Goal: Transaction & Acquisition: Purchase product/service

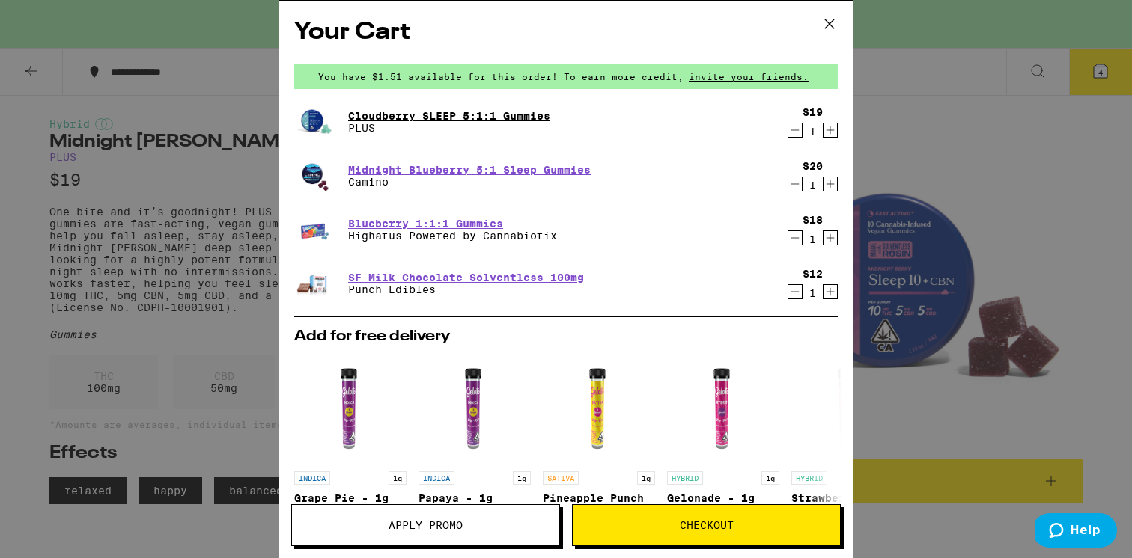
click at [365, 116] on link "Cloudberry SLEEP 5:1:1 Gummies" at bounding box center [449, 116] width 202 height 12
click at [423, 114] on link "Cloudberry SLEEP 5:1:1 Gummies" at bounding box center [449, 116] width 202 height 12
click at [316, 121] on img at bounding box center [315, 122] width 42 height 42
click at [436, 127] on p "PLUS" at bounding box center [449, 128] width 202 height 12
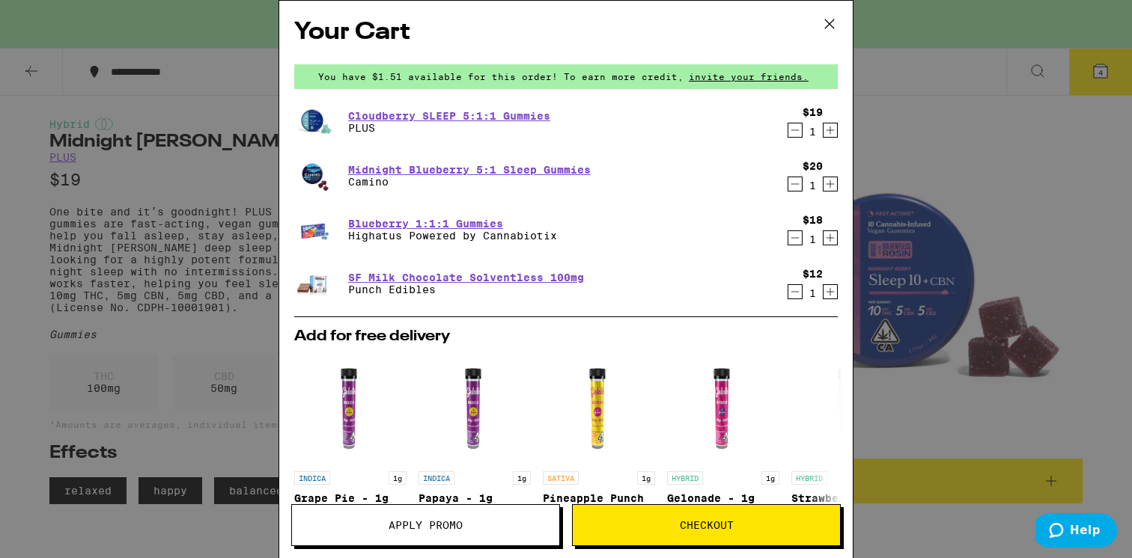
click at [434, 122] on p "PLUS" at bounding box center [449, 128] width 202 height 12
click at [435, 120] on link "Cloudberry SLEEP 5:1:1 Gummies" at bounding box center [449, 116] width 202 height 12
click at [435, 117] on link "Cloudberry SLEEP 5:1:1 Gummies" at bounding box center [449, 116] width 202 height 12
click at [436, 118] on link "Cloudberry SLEEP 5:1:1 Gummies" at bounding box center [449, 116] width 202 height 12
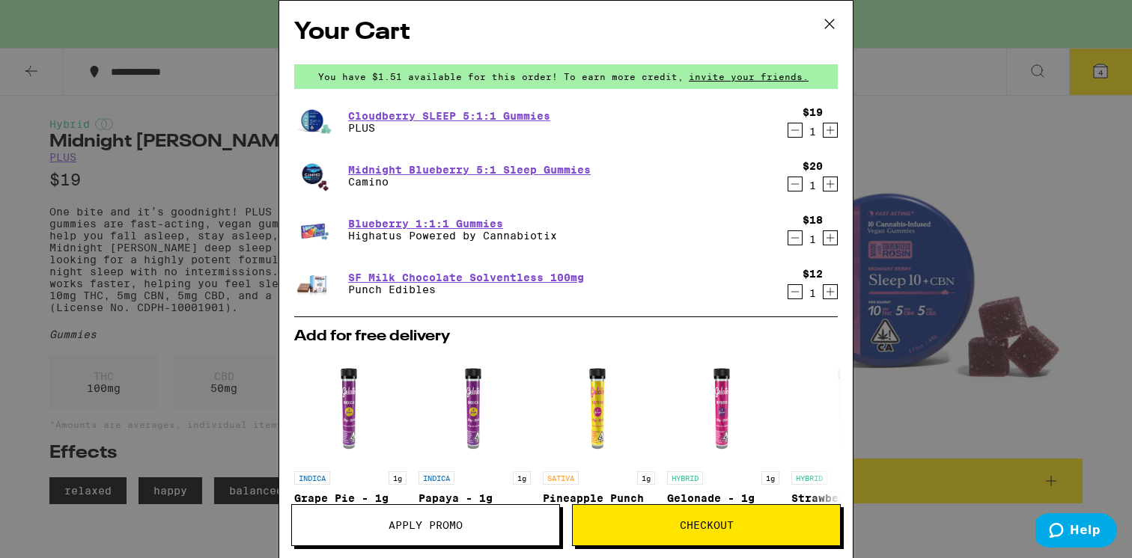
click at [680, 521] on span "Checkout" at bounding box center [707, 525] width 54 height 10
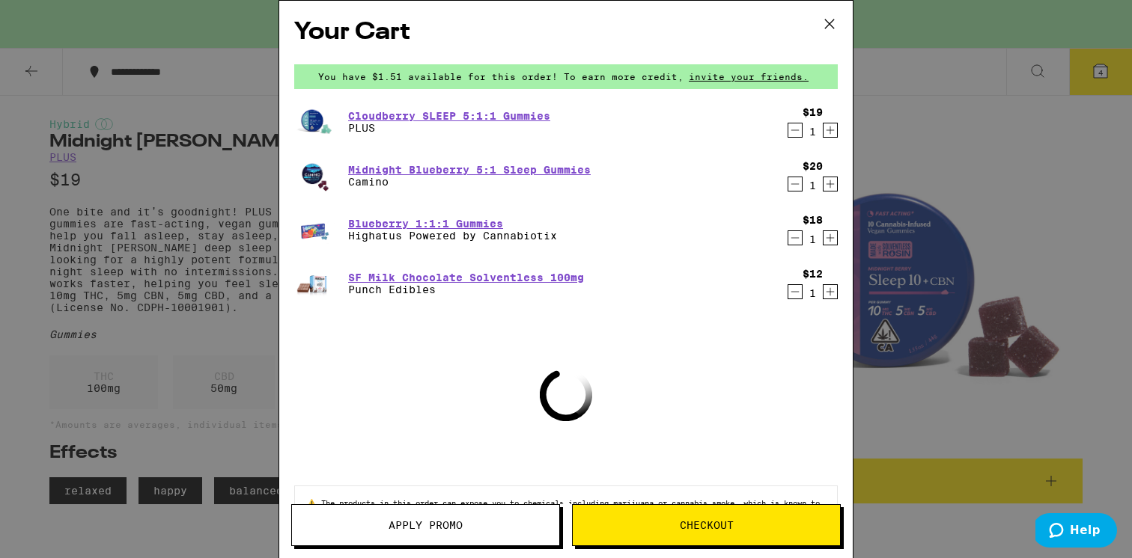
click at [395, 106] on div "Cloudberry SLEEP 5:1:1 Gummies PLUS" at bounding box center [537, 122] width 486 height 42
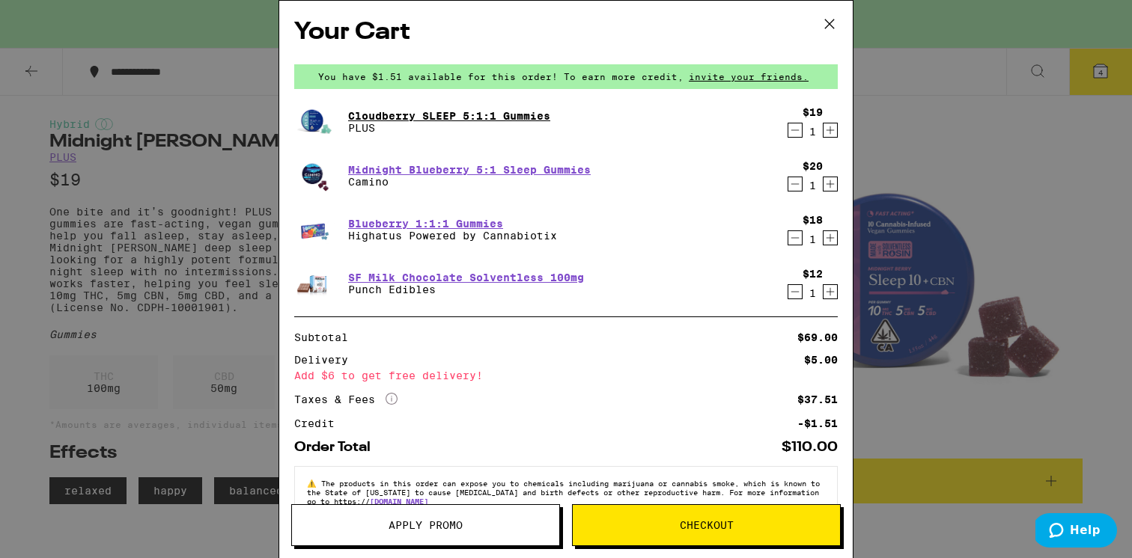
click at [404, 116] on link "Cloudberry SLEEP 5:1:1 Gummies" at bounding box center [449, 116] width 202 height 12
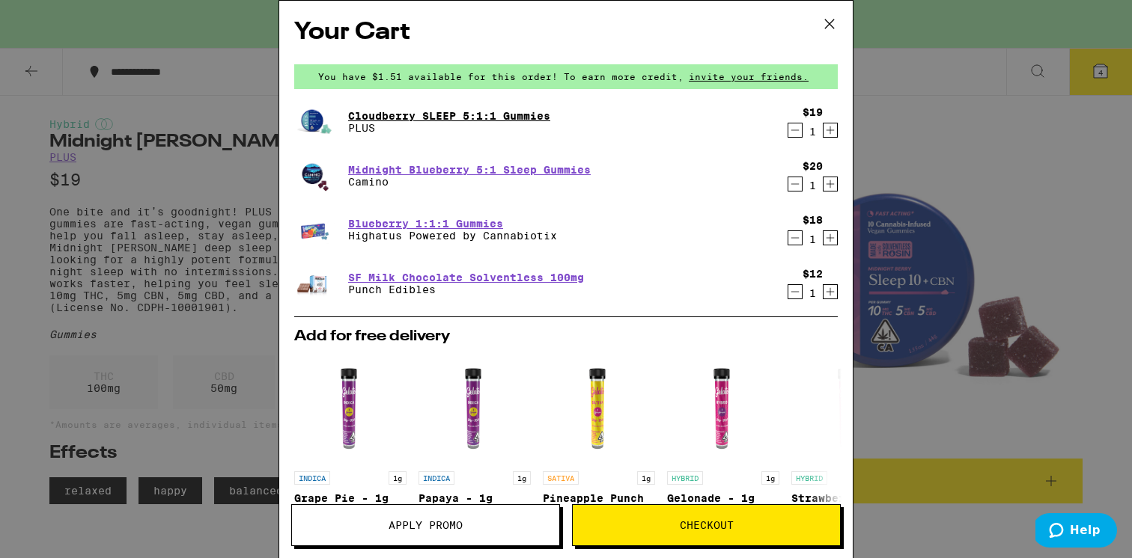
click at [404, 116] on link "Cloudberry SLEEP 5:1:1 Gummies" at bounding box center [449, 116] width 202 height 12
click at [138, 254] on div "Your Cart You have $1.51 available for this order! To earn more credit, invite …" at bounding box center [566, 279] width 1132 height 558
click at [393, 112] on link "Cloudberry SLEEP 5:1:1 Gummies" at bounding box center [449, 116] width 202 height 12
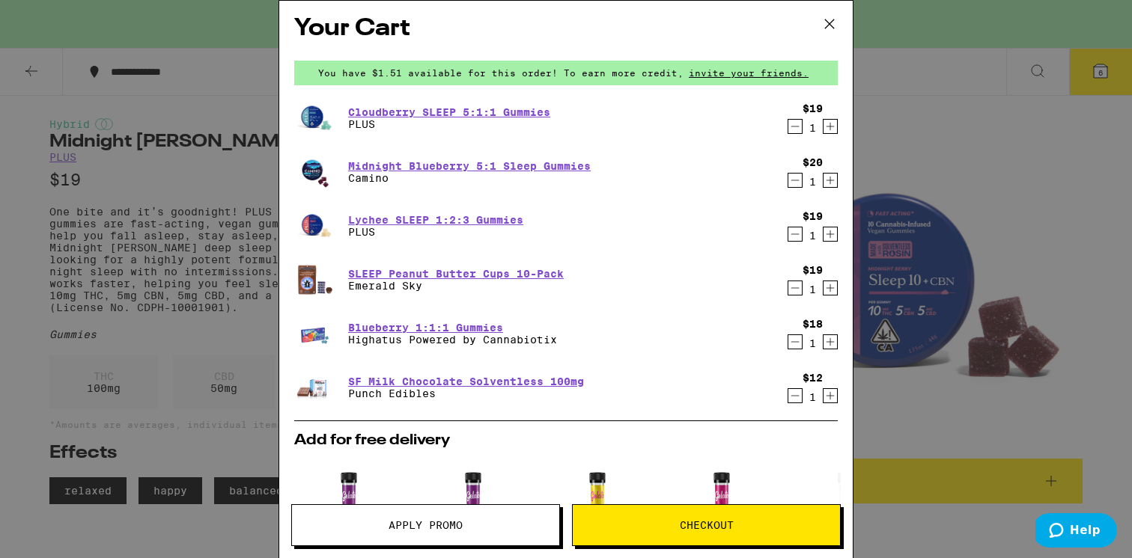
scroll to position [6, 0]
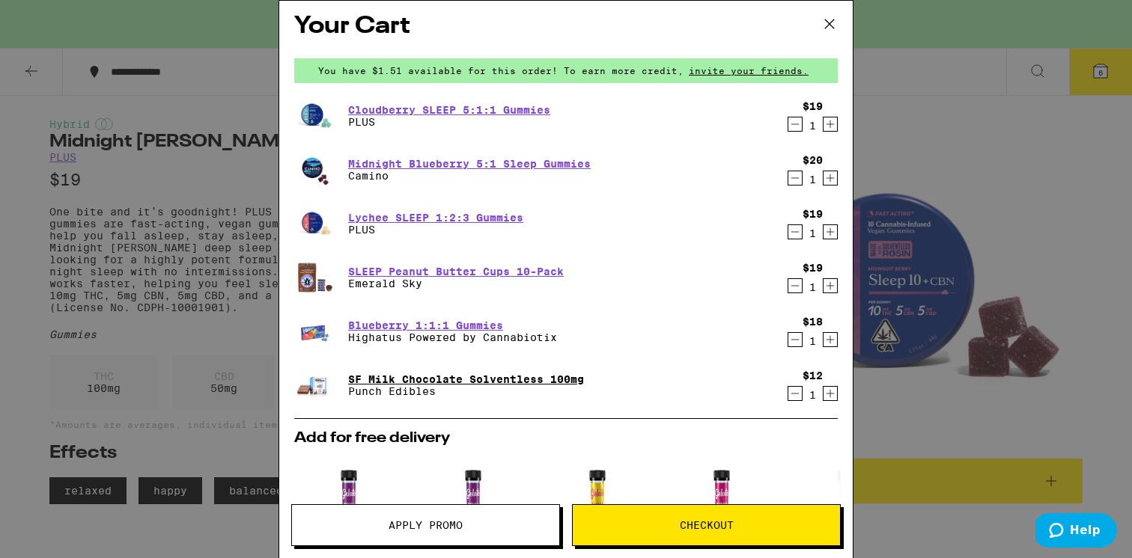
click at [460, 377] on link "SF Milk Chocolate Solventless 100mg" at bounding box center [466, 380] width 236 height 12
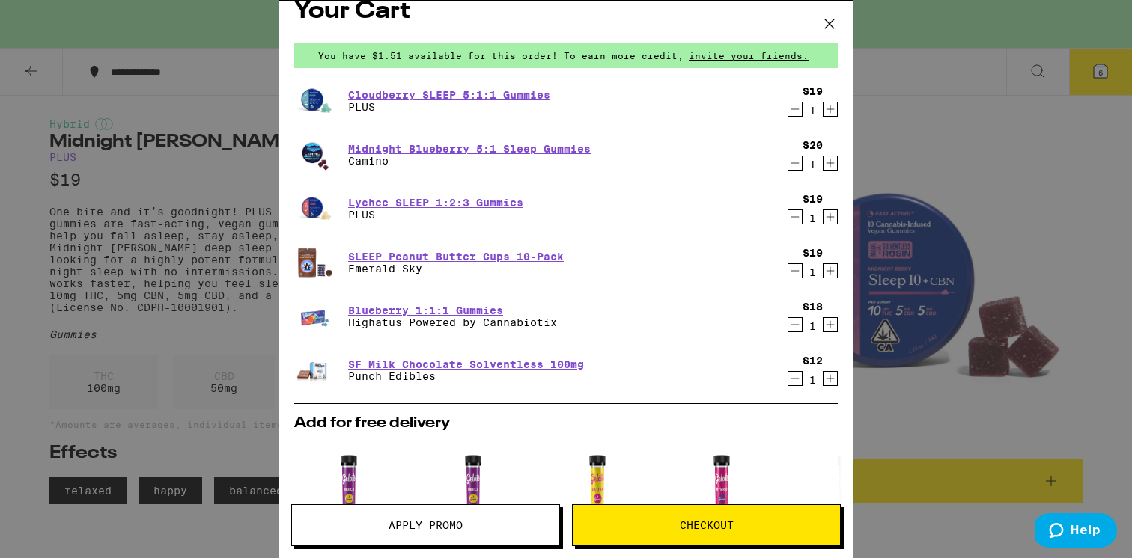
scroll to position [97, 0]
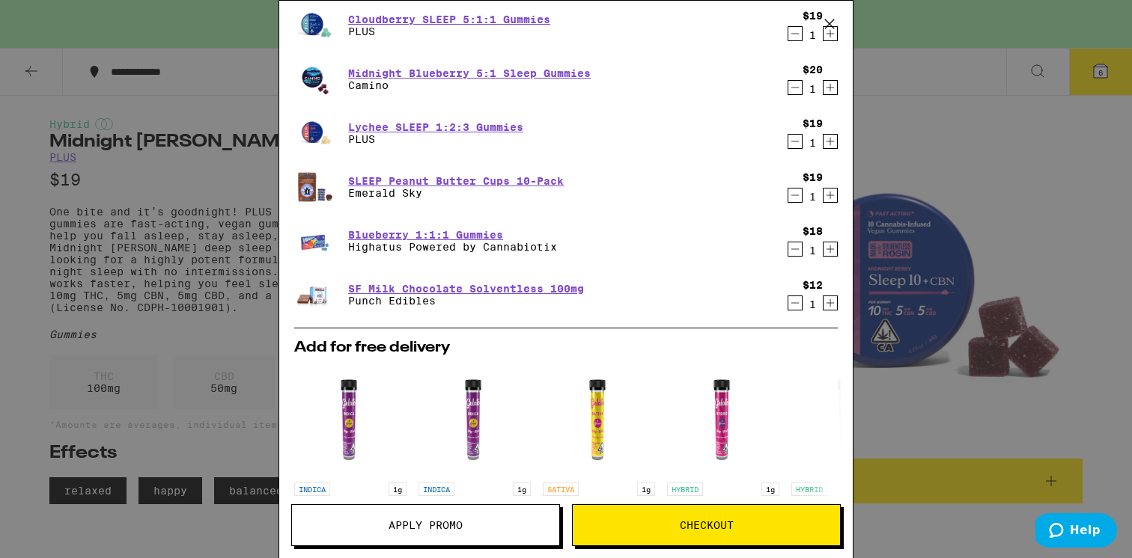
click at [309, 300] on img at bounding box center [315, 294] width 42 height 31
click at [311, 298] on img at bounding box center [315, 294] width 42 height 31
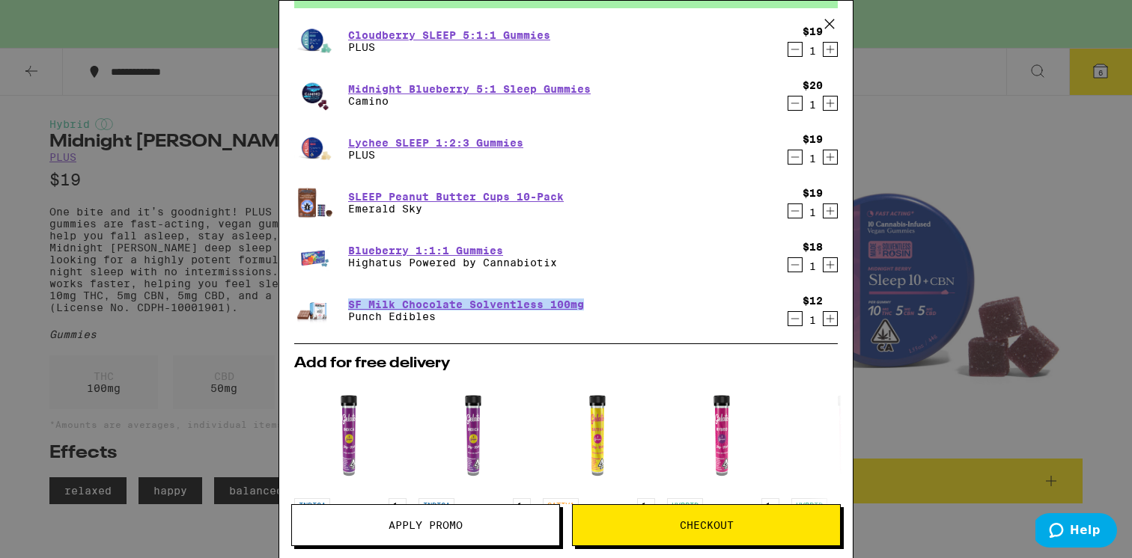
scroll to position [77, 0]
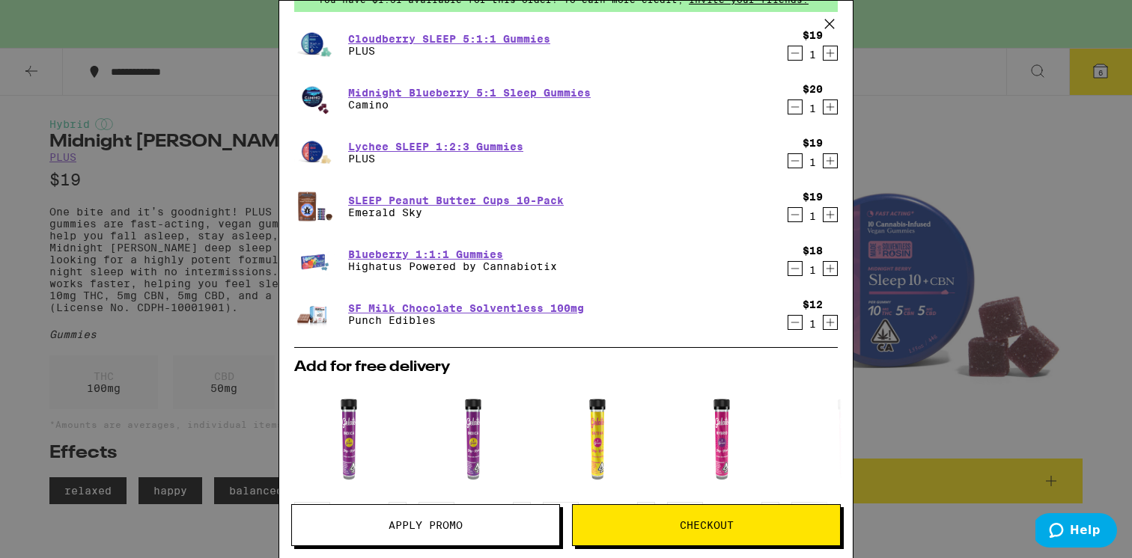
click at [73, 165] on div "Your Cart You have $1.51 available for this order! To earn more credit, invite …" at bounding box center [566, 279] width 1132 height 558
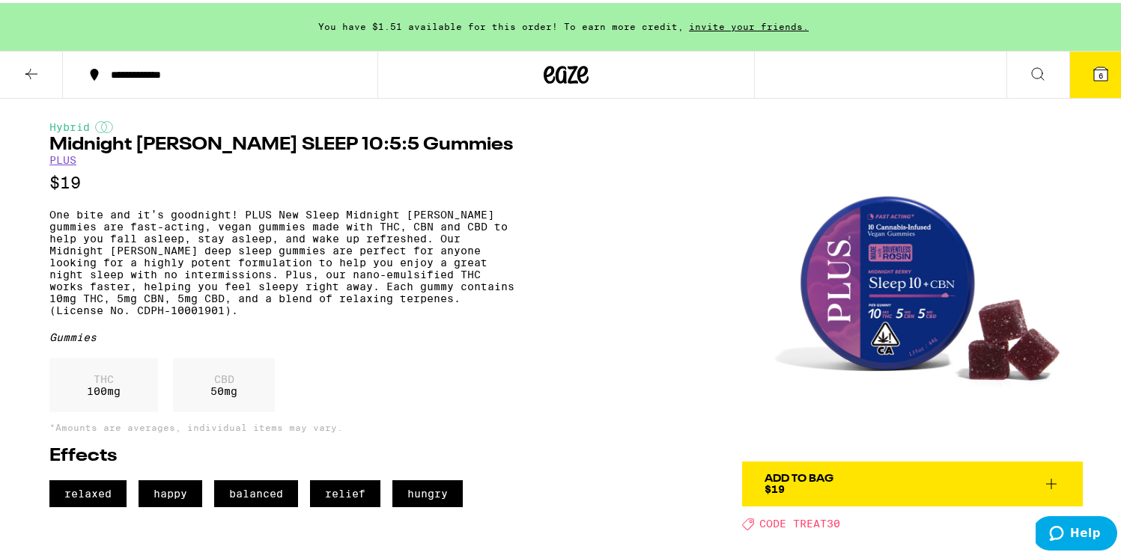
click at [1097, 77] on icon at bounding box center [1101, 71] width 18 height 18
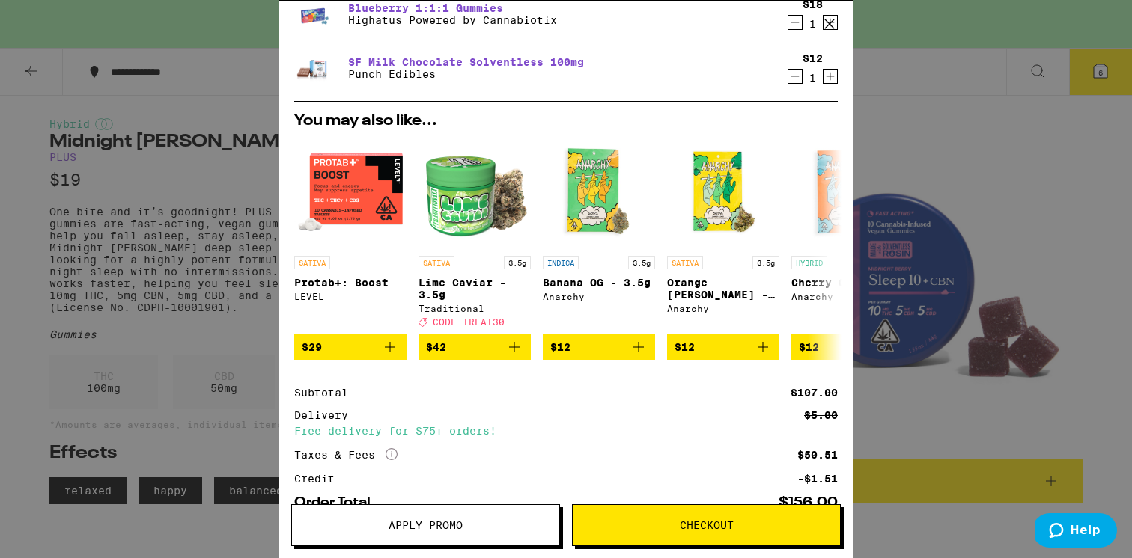
scroll to position [424, 0]
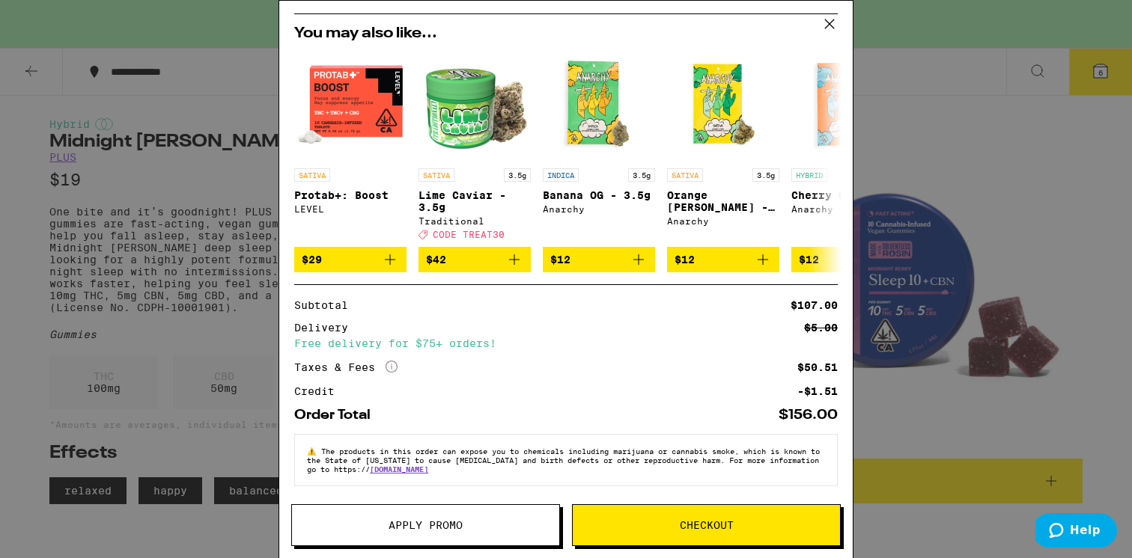
click at [409, 536] on button "Apply Promo" at bounding box center [425, 526] width 269 height 42
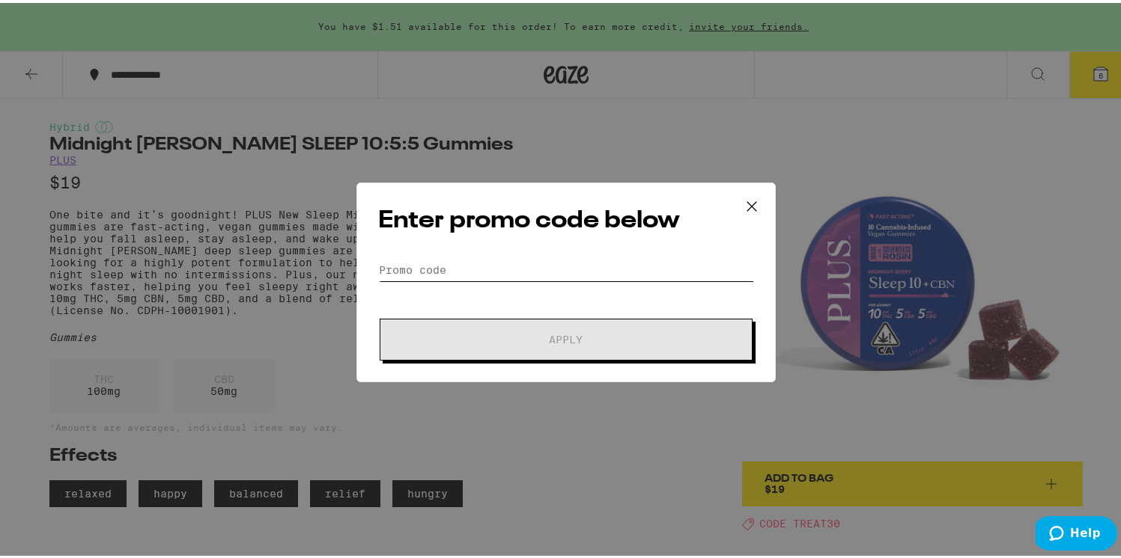
click at [415, 258] on input "Promo Code" at bounding box center [566, 267] width 376 height 22
click at [441, 261] on input "Promo Code" at bounding box center [566, 267] width 376 height 22
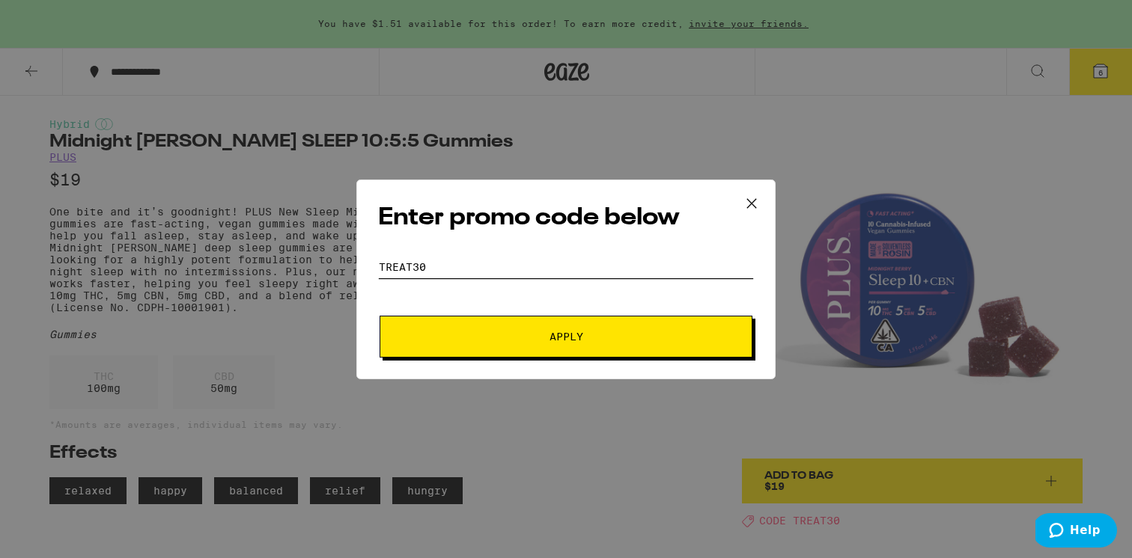
type input "treat30"
click at [380, 316] on button "Apply" at bounding box center [566, 337] width 373 height 42
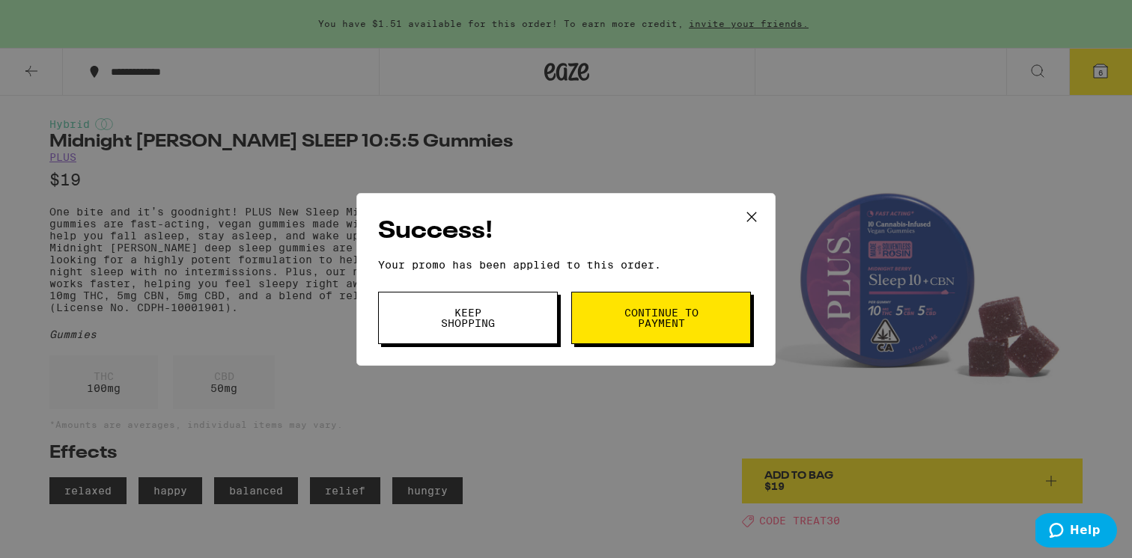
click at [743, 214] on icon at bounding box center [751, 217] width 22 height 22
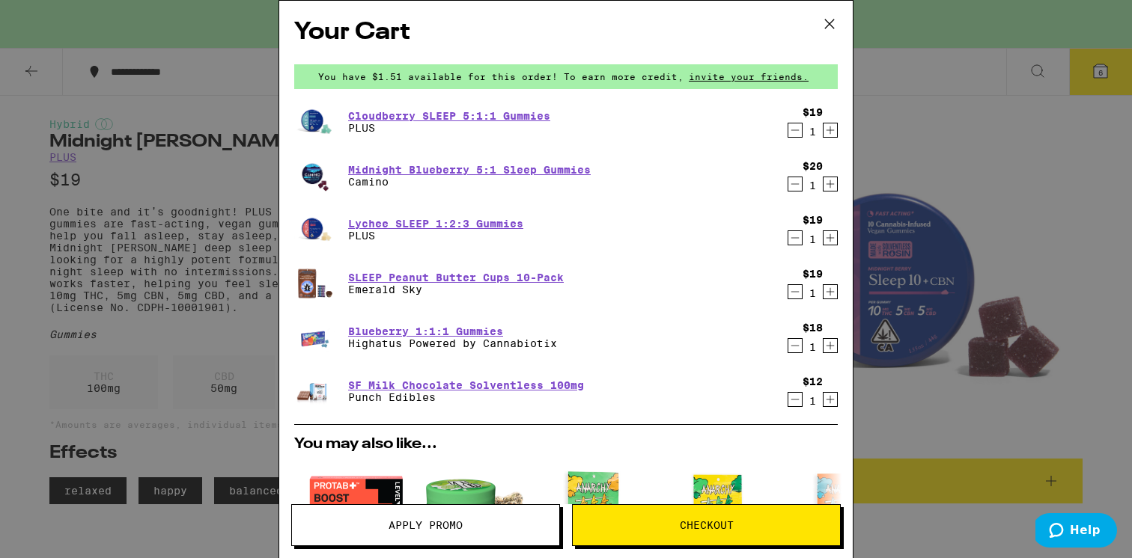
click at [245, 228] on div "Your Cart You have $1.51 available for this order! To earn more credit, invite …" at bounding box center [566, 279] width 1132 height 558
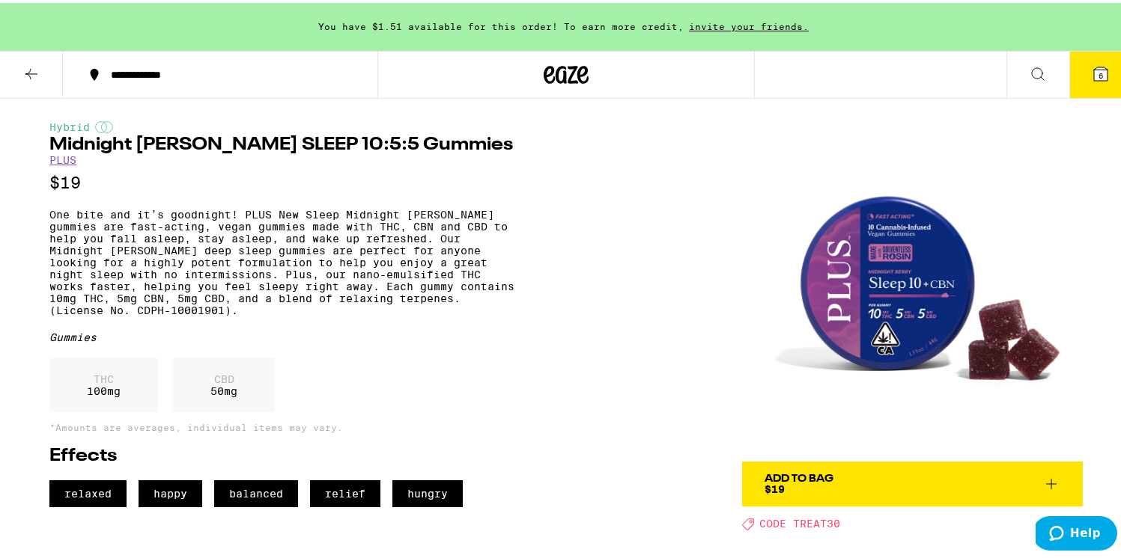
click at [1011, 61] on button at bounding box center [1037, 72] width 63 height 47
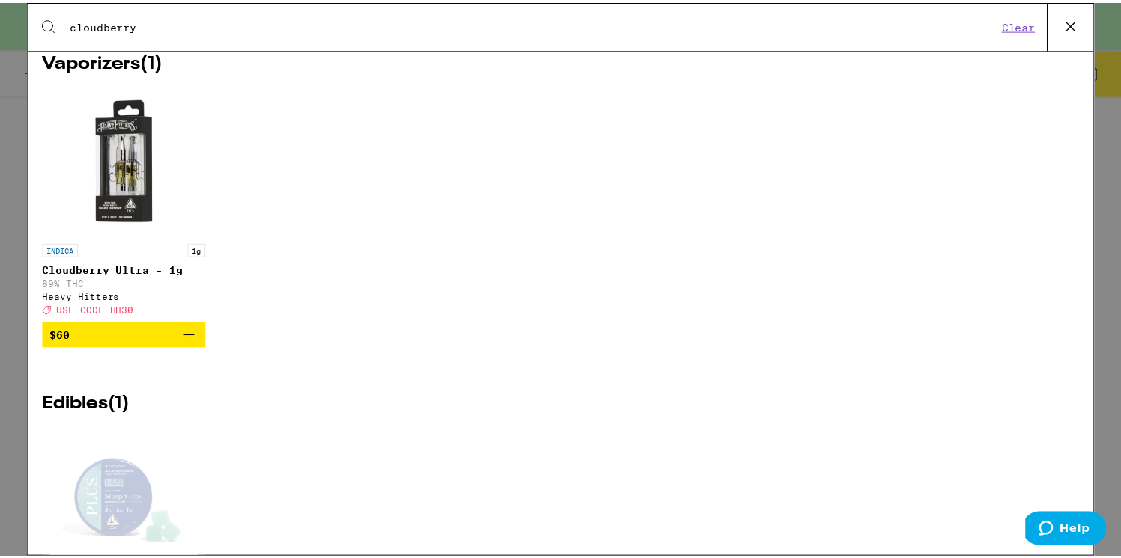
scroll to position [124, 0]
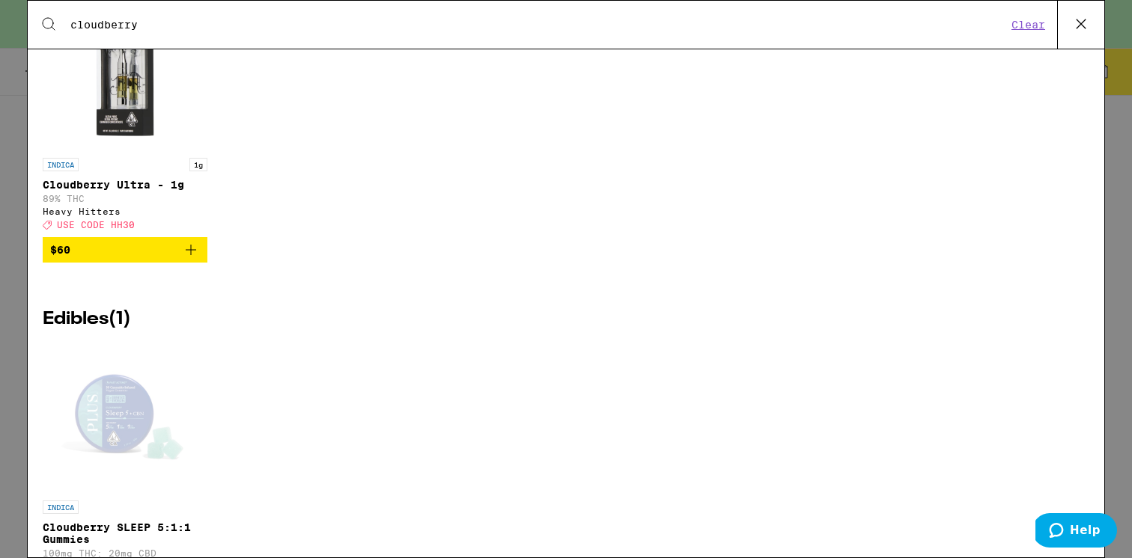
type input "cloudberry"
click at [118, 404] on div "Open page for Cloudberry SLEEP 5:1:1 Gummies from PLUS" at bounding box center [125, 419] width 150 height 150
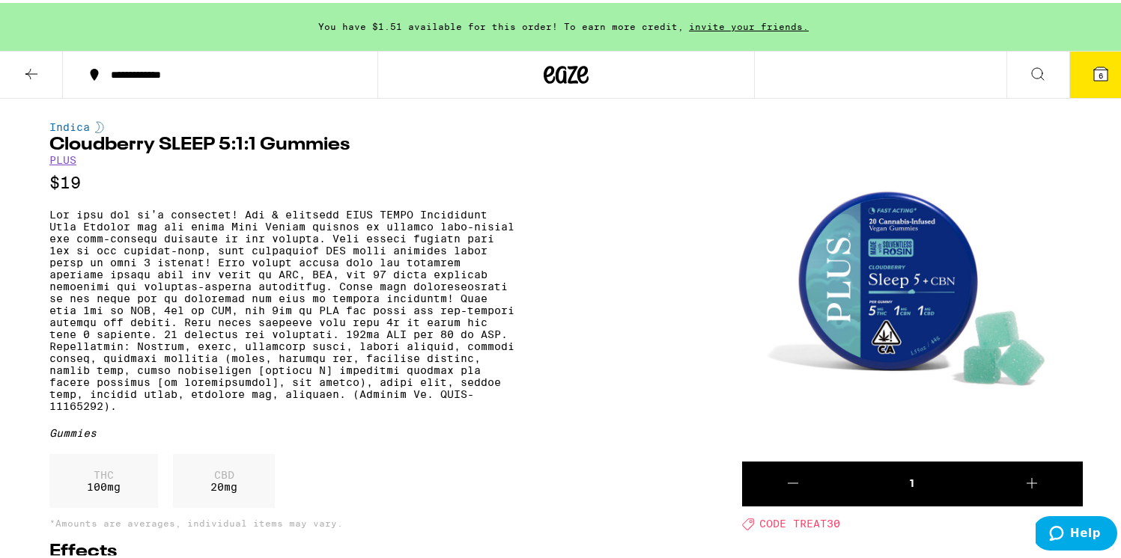
click at [1098, 69] on icon at bounding box center [1101, 71] width 18 height 18
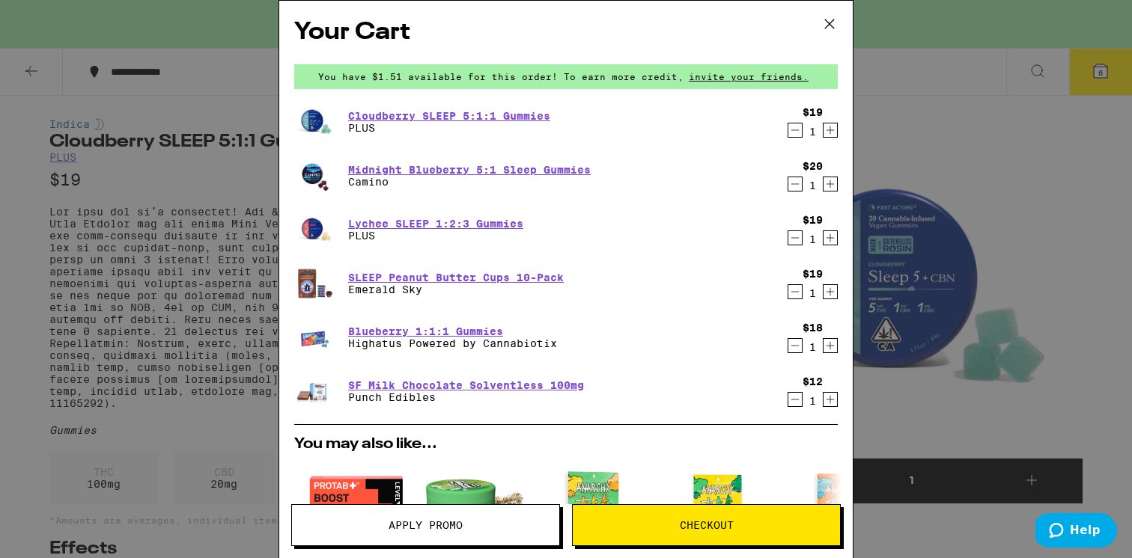
click at [138, 318] on div "Your Cart You have $1.51 available for this order! To earn more credit, invite …" at bounding box center [566, 279] width 1132 height 558
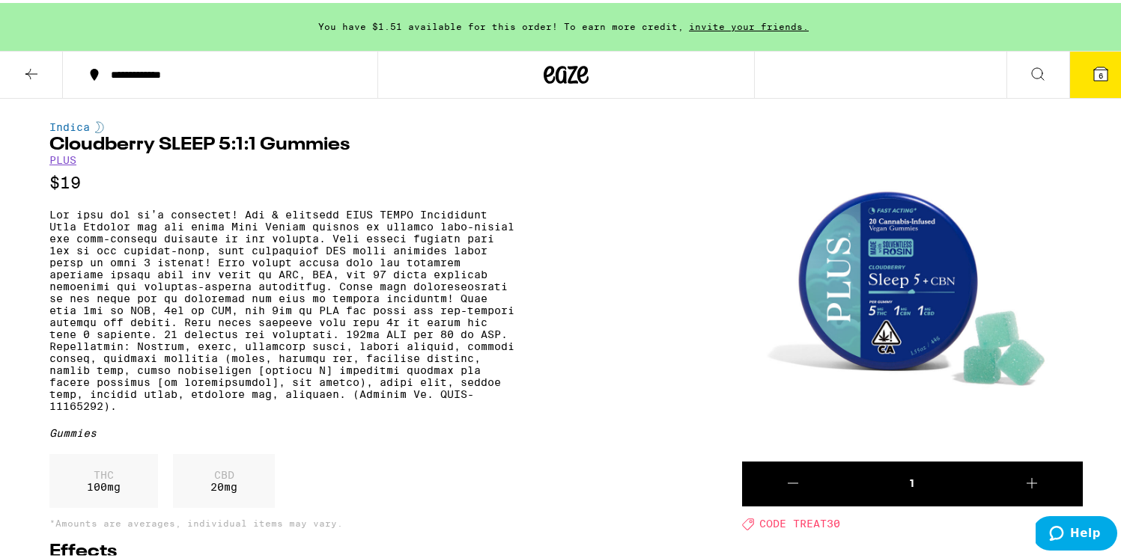
click at [1029, 67] on icon at bounding box center [1038, 71] width 18 height 18
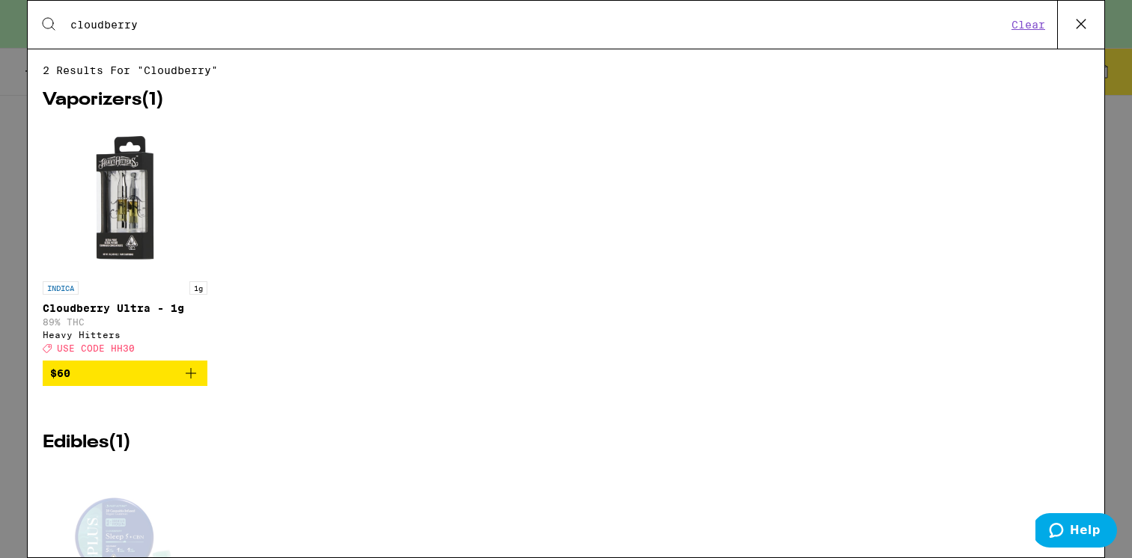
click at [113, 25] on input "cloudberry" at bounding box center [538, 24] width 937 height 13
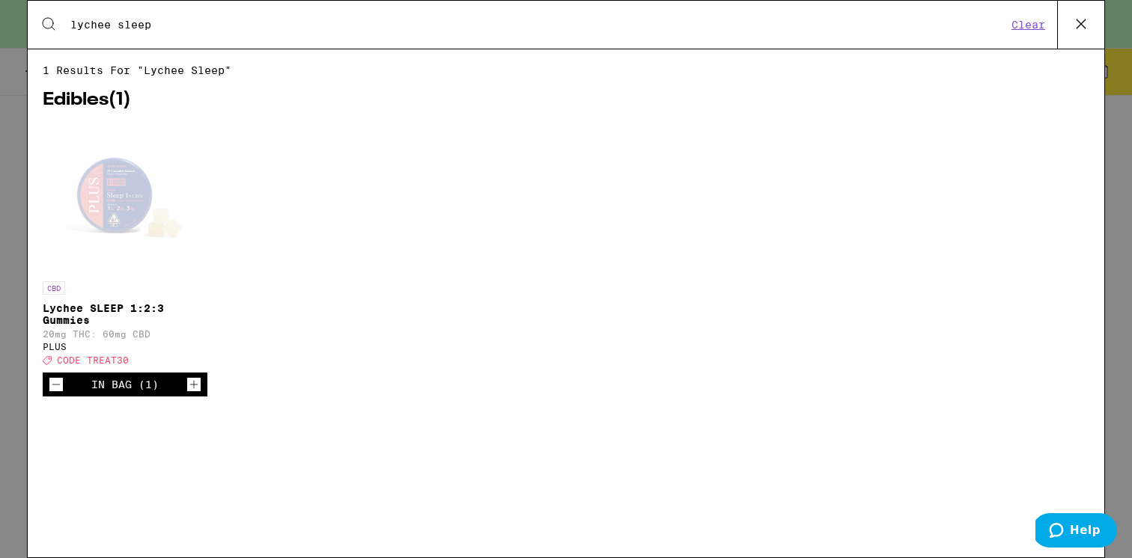
type input "lychee sleep"
click at [136, 214] on div "Open page for Lychee SLEEP 1:2:3 Gummies from PLUS" at bounding box center [125, 199] width 150 height 150
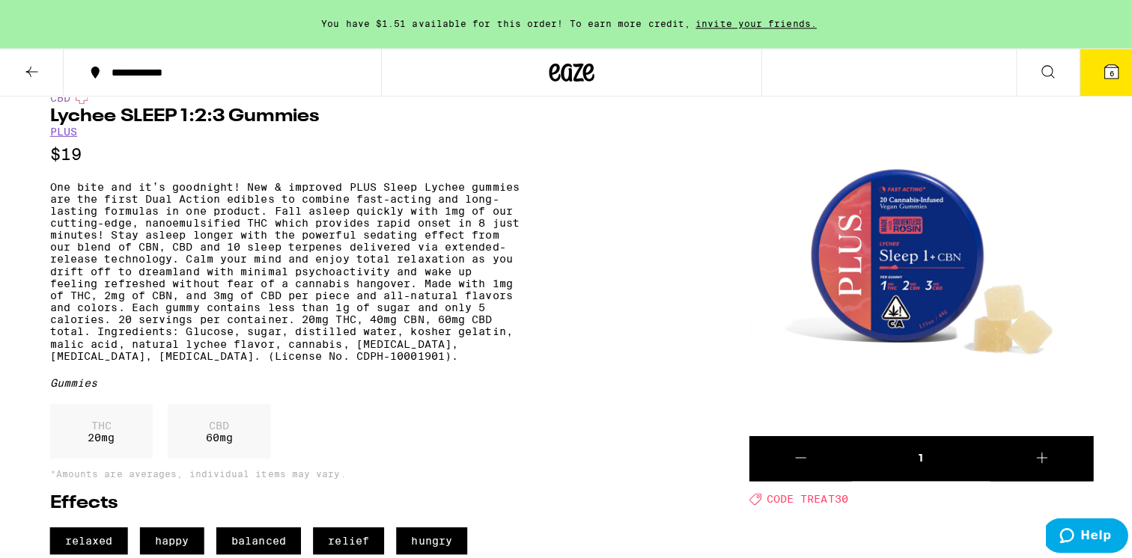
scroll to position [57, 0]
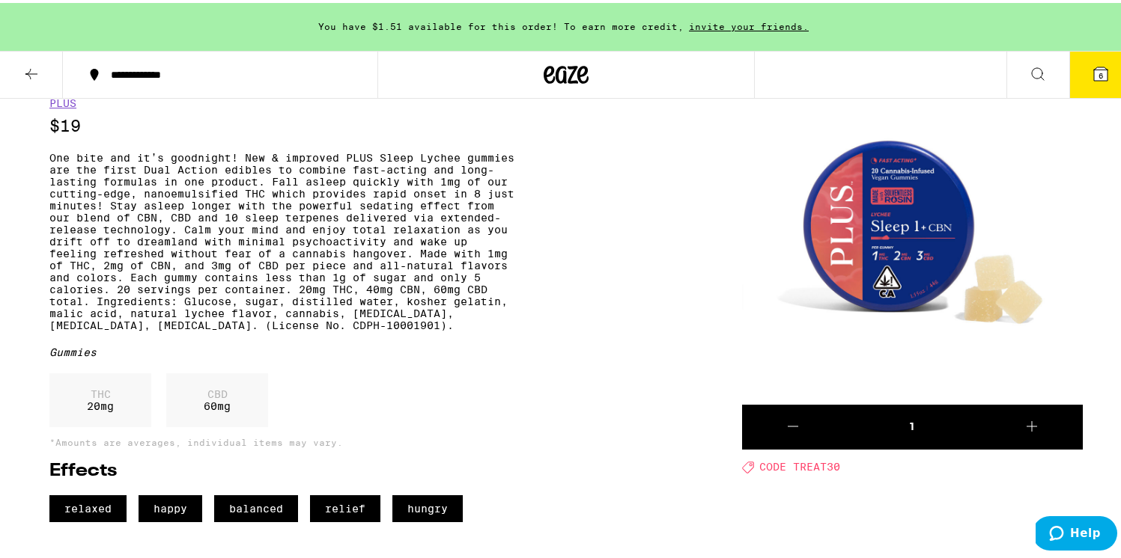
click at [1092, 62] on icon at bounding box center [1101, 71] width 18 height 18
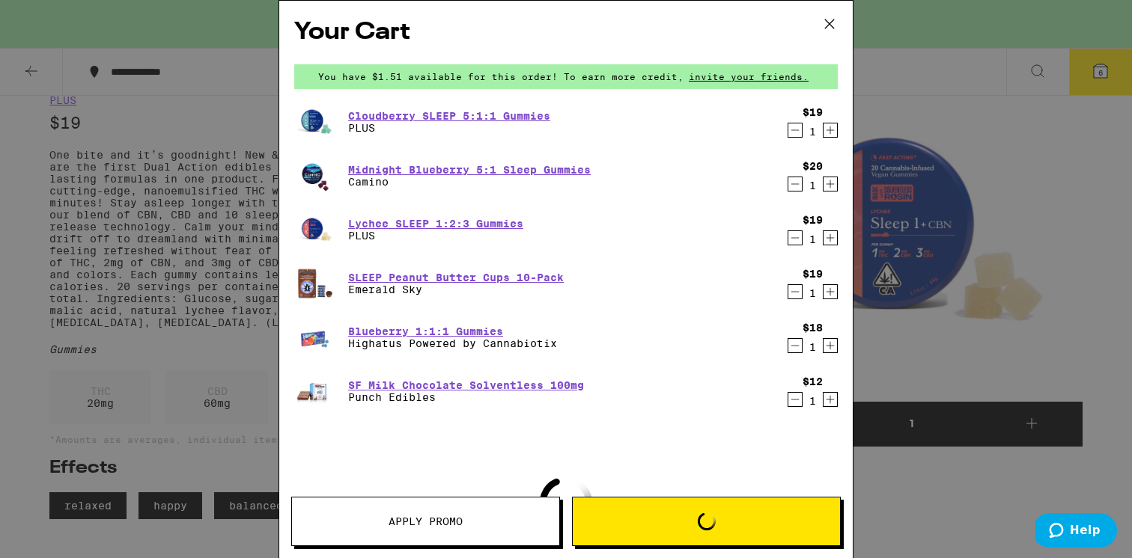
click at [788, 133] on icon "Decrement" at bounding box center [794, 130] width 13 height 18
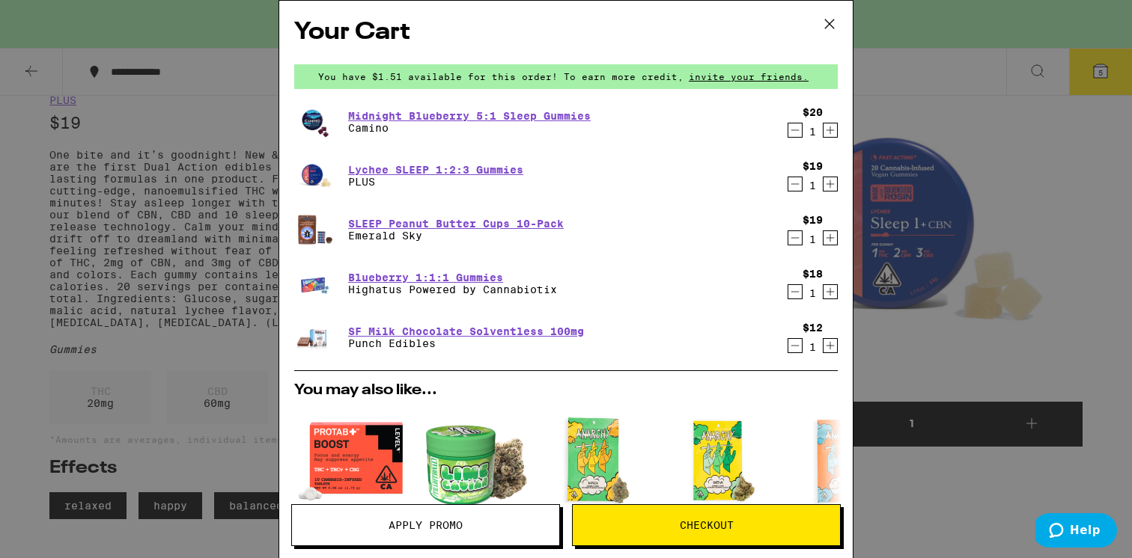
click at [682, 521] on span "Checkout" at bounding box center [707, 525] width 54 height 10
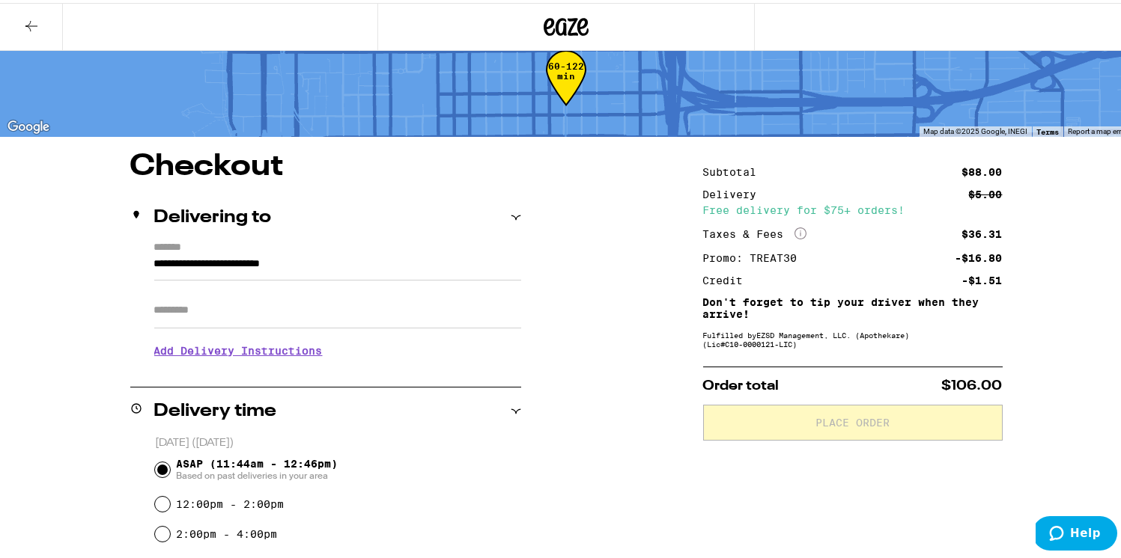
scroll to position [606, 0]
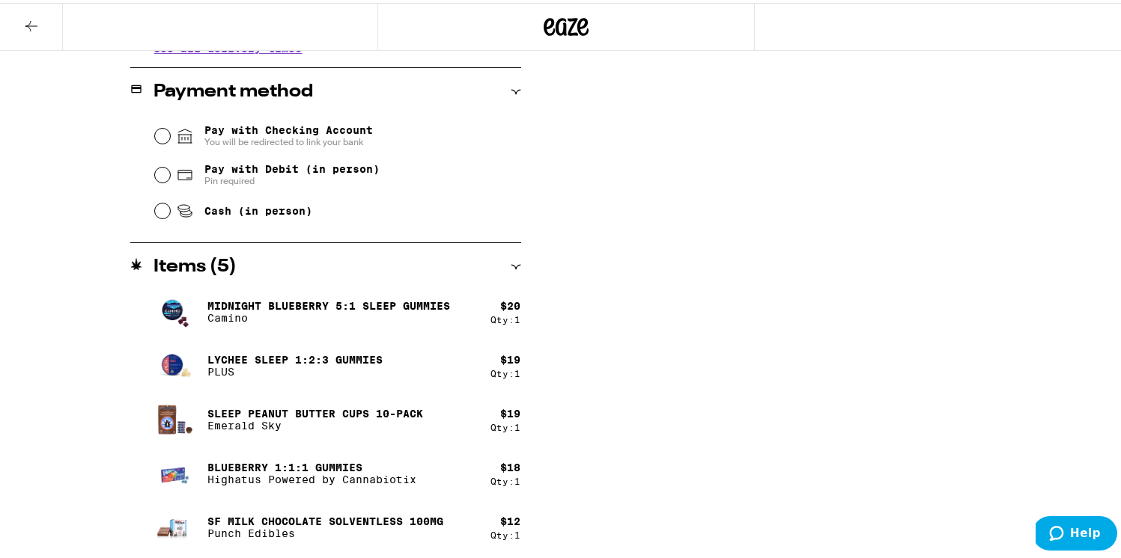
click at [252, 161] on div "Pay with Debit (in person) Pin required" at bounding box center [338, 172] width 366 height 39
click at [176, 170] on icon at bounding box center [185, 172] width 18 height 18
click at [169, 170] on input "Pay with Debit (in person) Pin required" at bounding box center [162, 172] width 15 height 15
radio input "true"
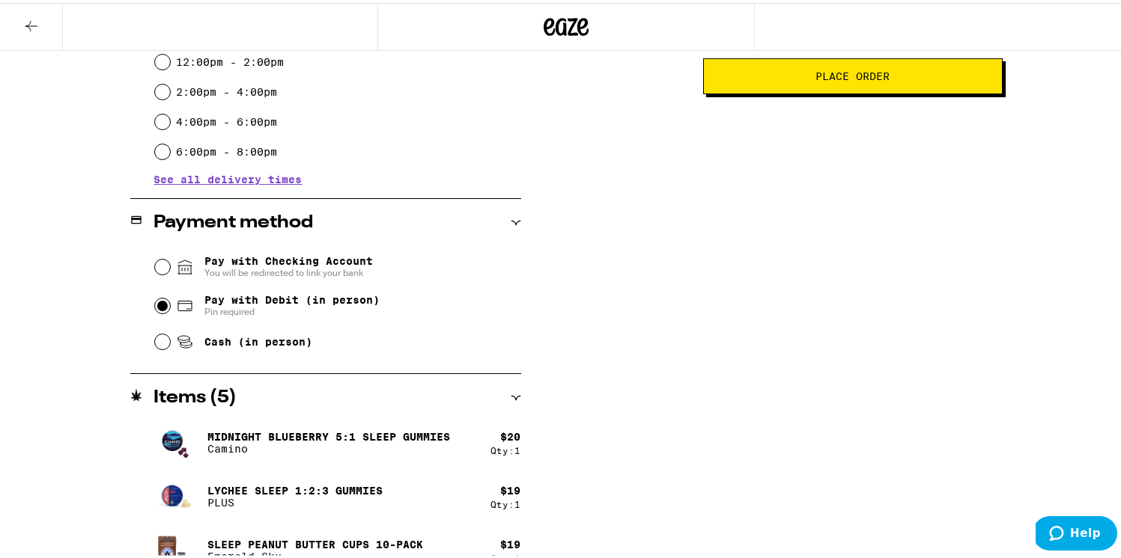
scroll to position [369, 0]
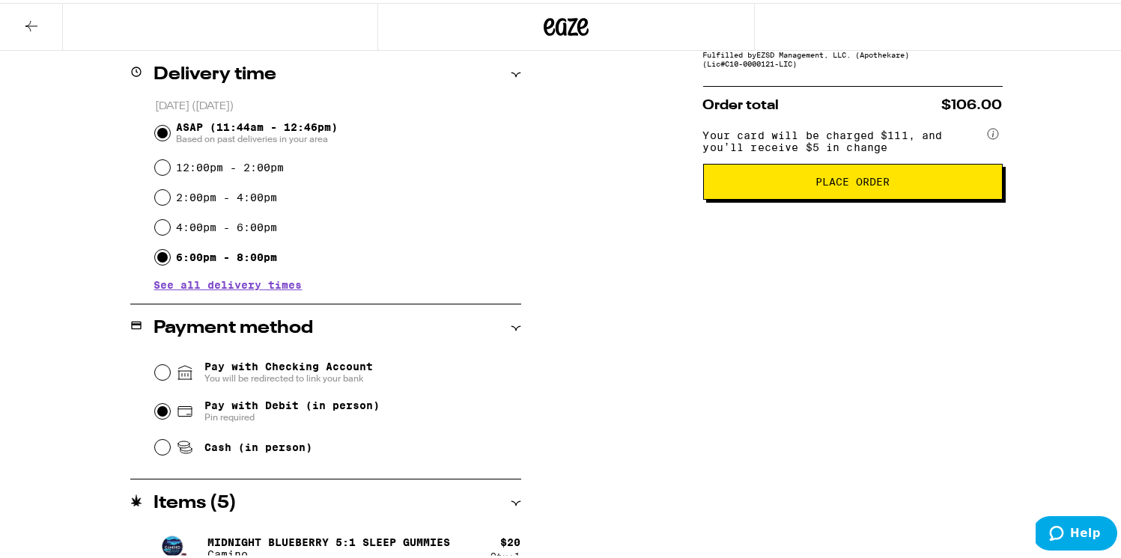
click at [156, 255] on input "6:00pm - 8:00pm" at bounding box center [162, 254] width 15 height 15
radio input "true"
click at [236, 284] on span "See all delivery times" at bounding box center [228, 282] width 148 height 10
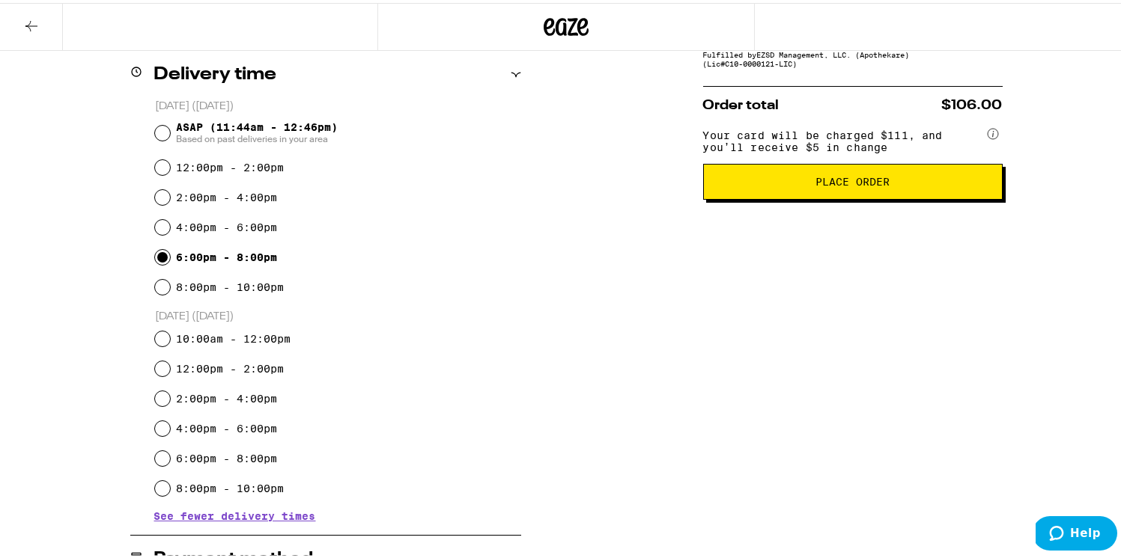
click at [212, 284] on label "8:00pm - 10:00pm" at bounding box center [230, 284] width 108 height 12
click at [170, 284] on input "8:00pm - 10:00pm" at bounding box center [162, 284] width 15 height 15
radio input "true"
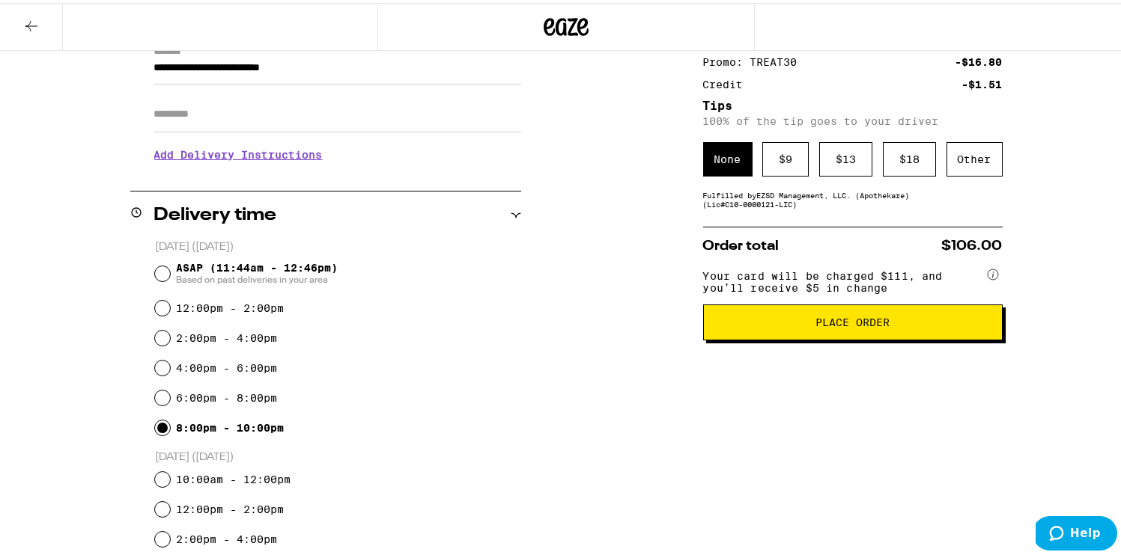
scroll to position [144, 0]
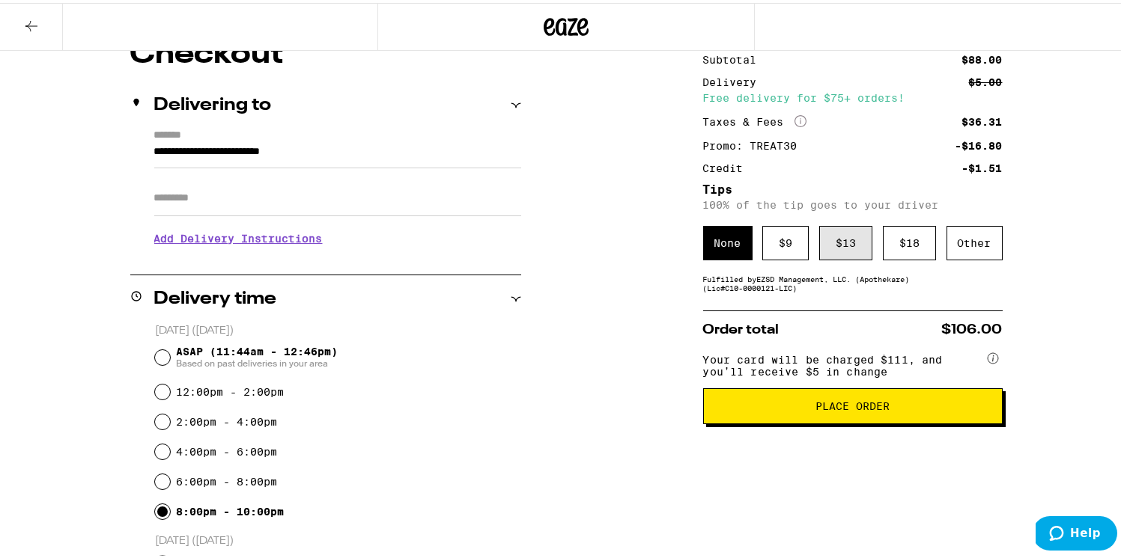
click at [847, 246] on div "$ 13" at bounding box center [845, 240] width 53 height 34
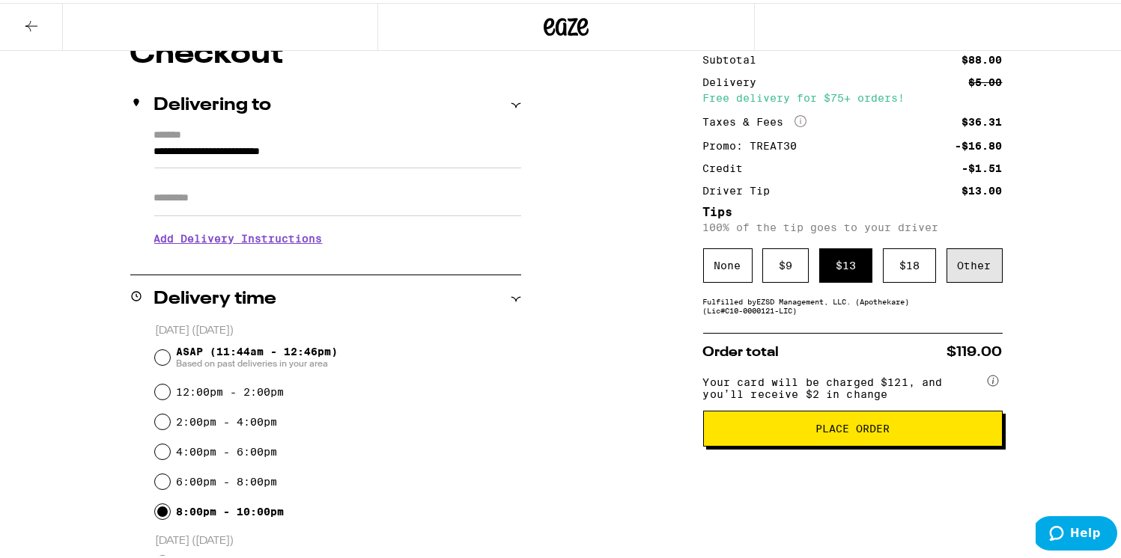
click at [963, 265] on div "Other" at bounding box center [974, 263] width 56 height 34
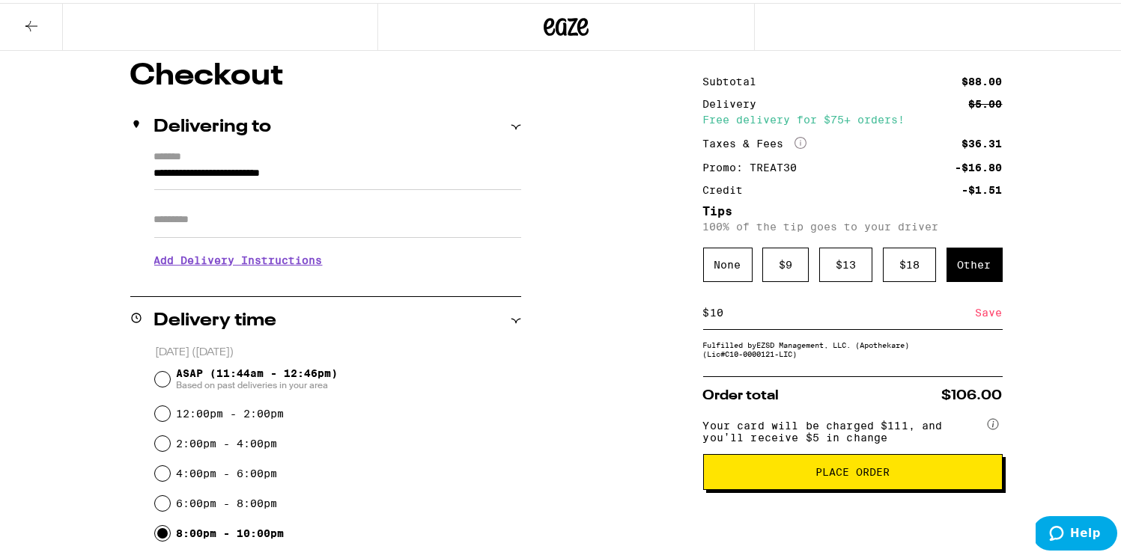
scroll to position [121, 0]
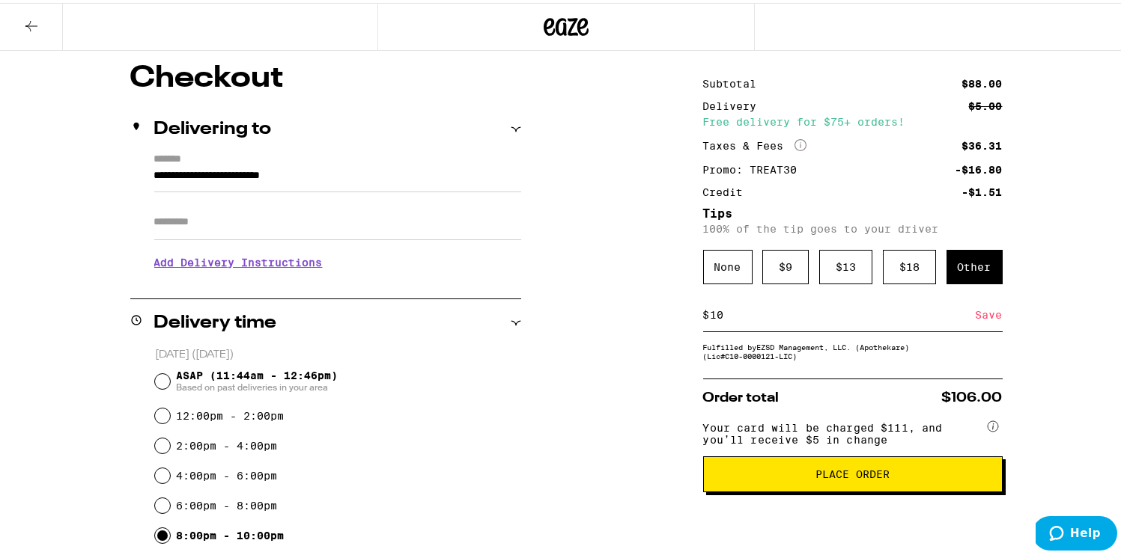
type input "10"
click at [988, 320] on div "Save" at bounding box center [988, 312] width 27 height 33
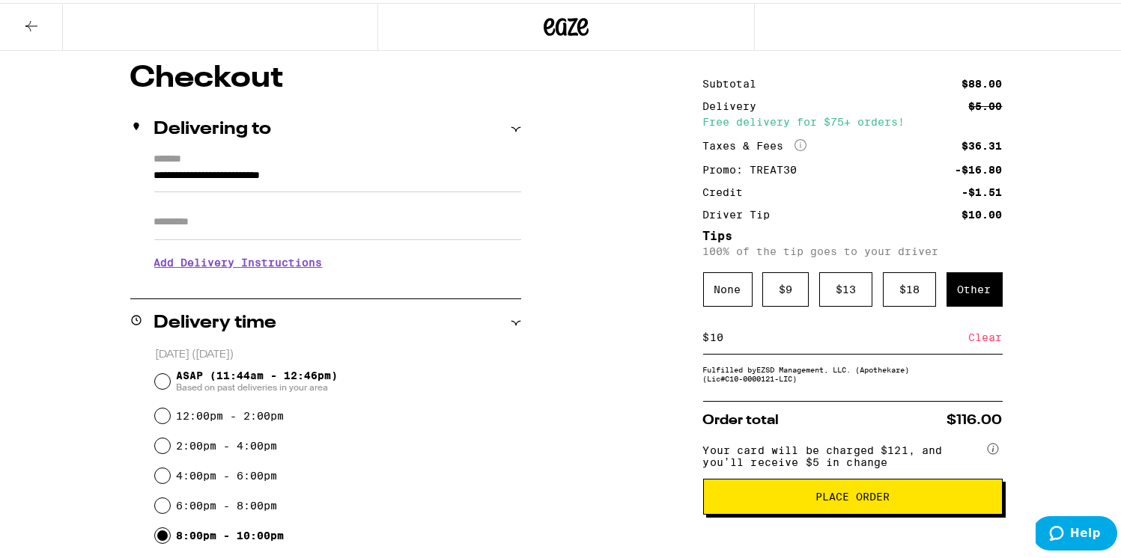
click at [254, 221] on input "Apt/Suite" at bounding box center [337, 219] width 367 height 36
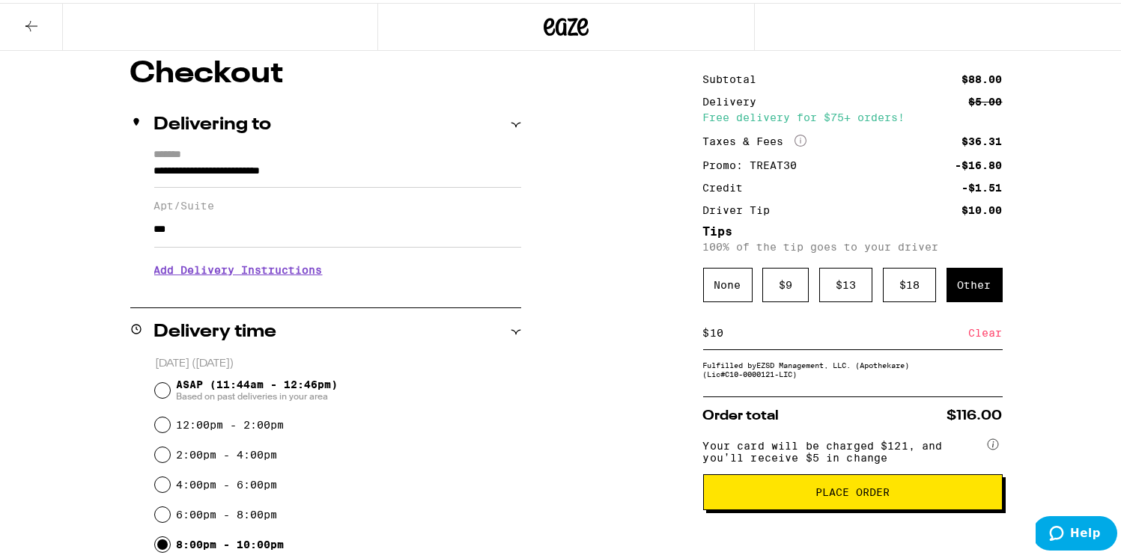
scroll to position [127, 0]
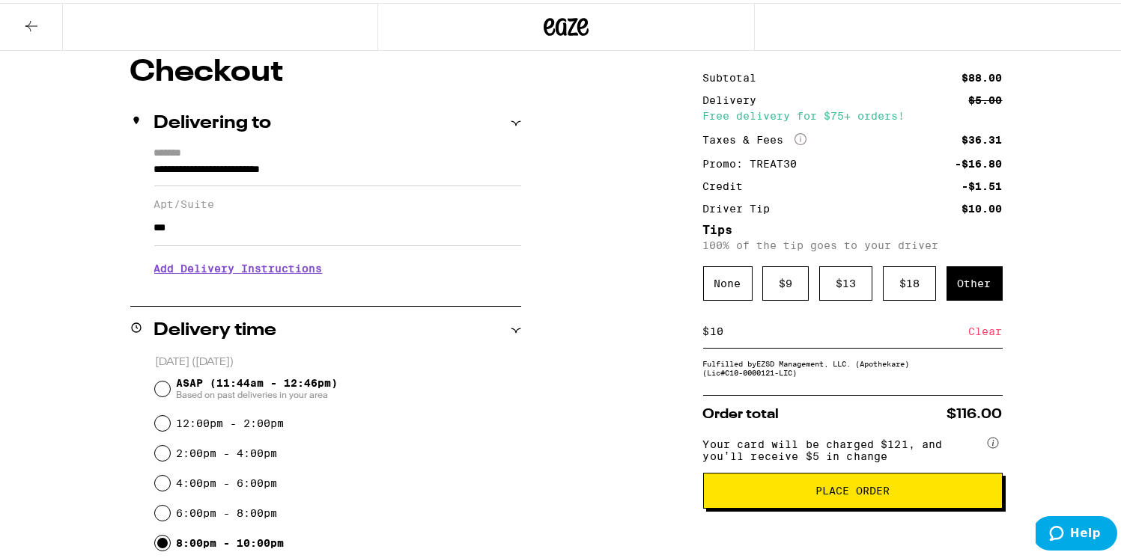
type input "***"
click at [821, 504] on button "Place Order" at bounding box center [852, 488] width 299 height 36
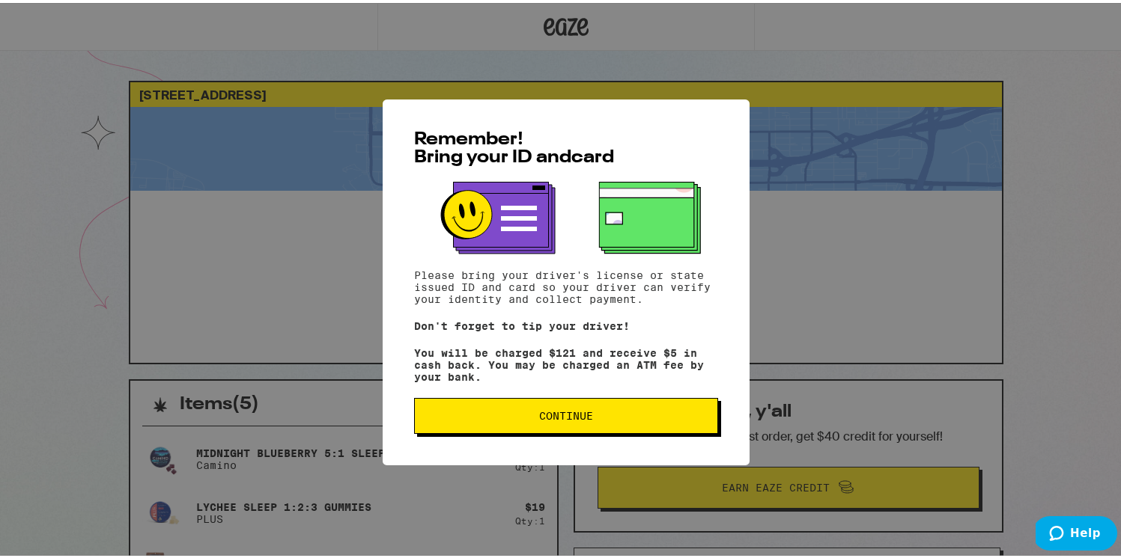
click at [566, 418] on span "Continue" at bounding box center [566, 413] width 54 height 10
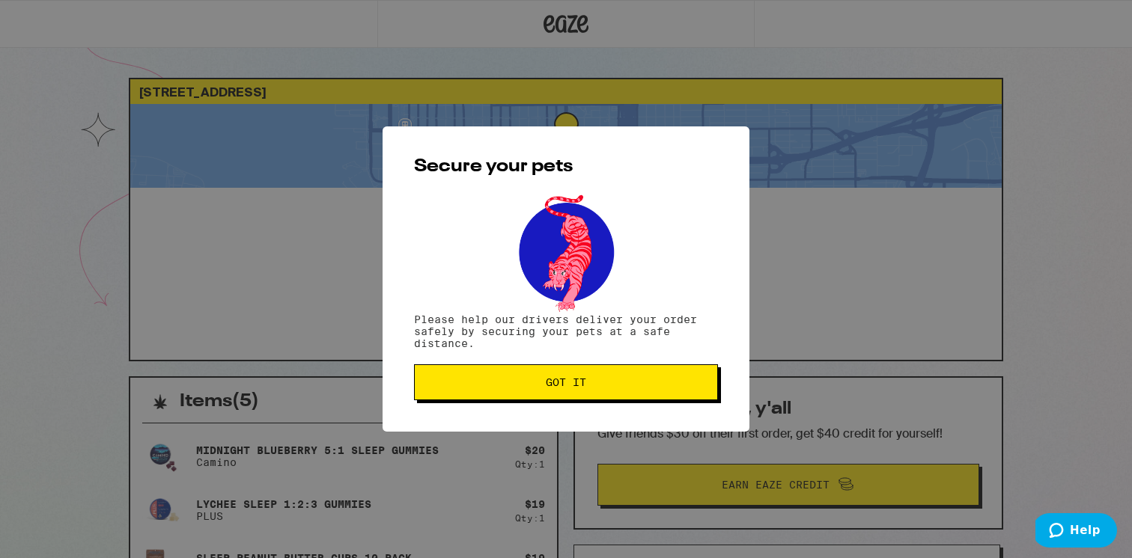
click at [565, 398] on button "Got it" at bounding box center [566, 383] width 304 height 36
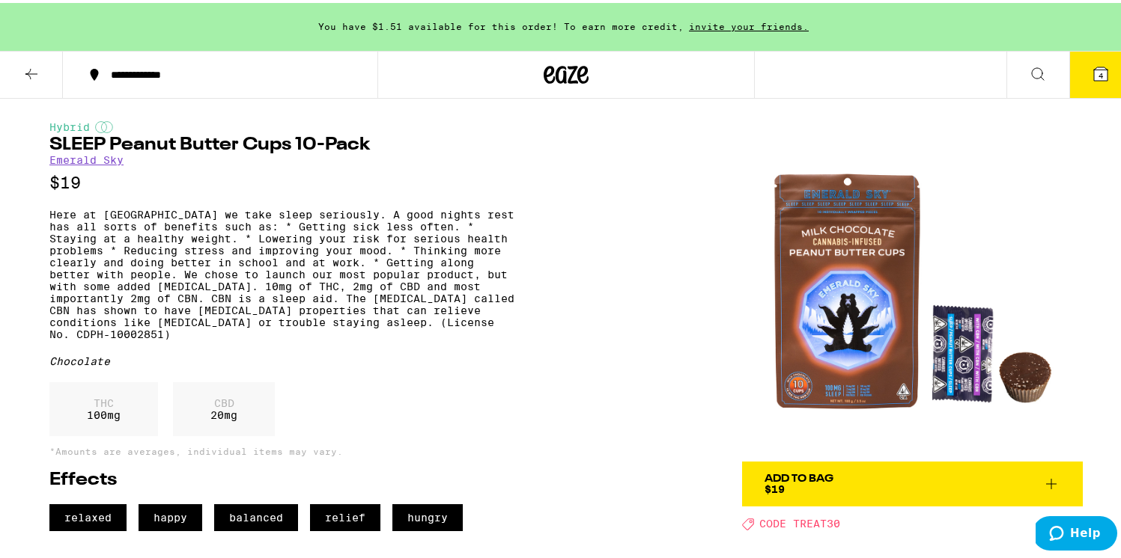
click at [803, 473] on div "Add To Bag" at bounding box center [798, 476] width 69 height 10
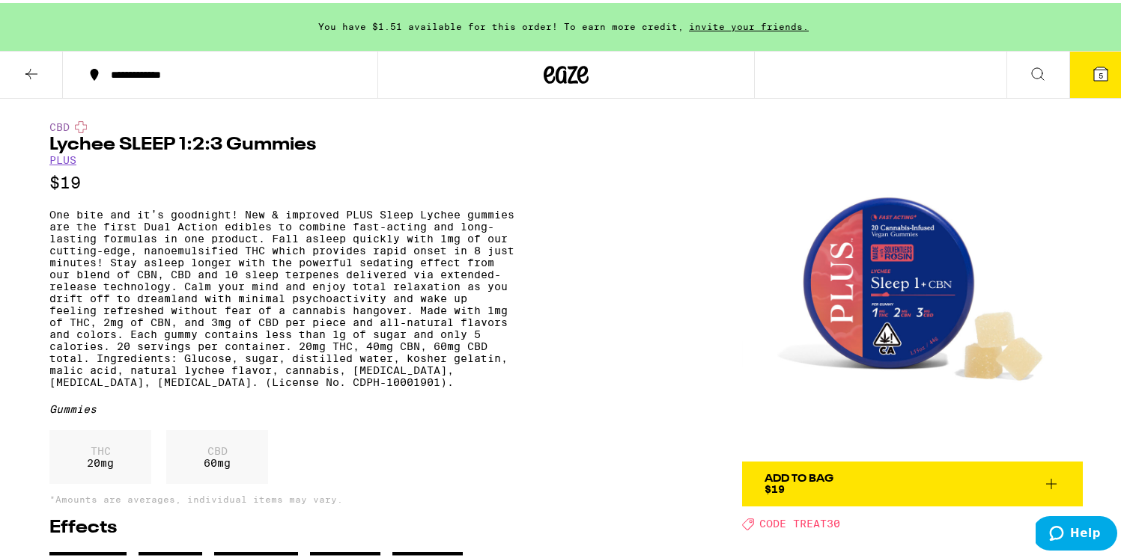
click at [843, 471] on span "Add To Bag $19" at bounding box center [912, 481] width 296 height 21
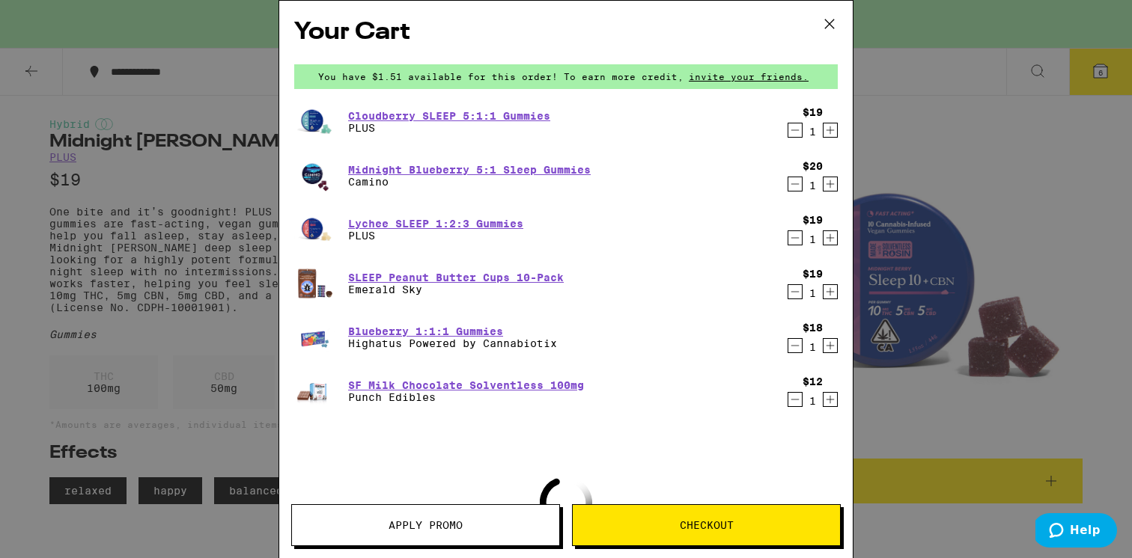
click at [131, 217] on div "Your Cart You have $1.51 available for this order! To earn more credit, invite …" at bounding box center [566, 279] width 1132 height 558
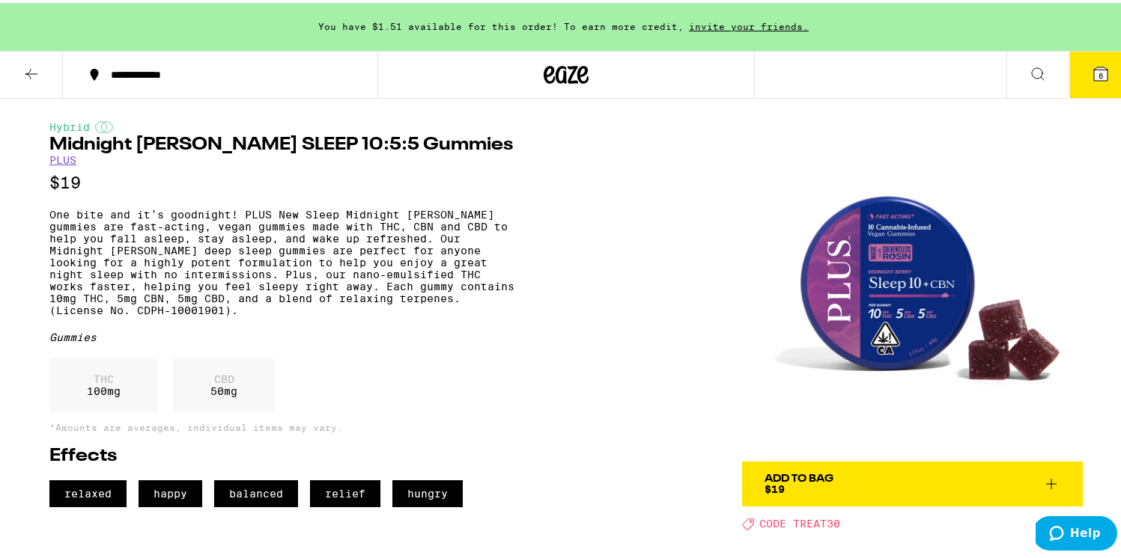
click at [1016, 72] on button at bounding box center [1037, 72] width 63 height 47
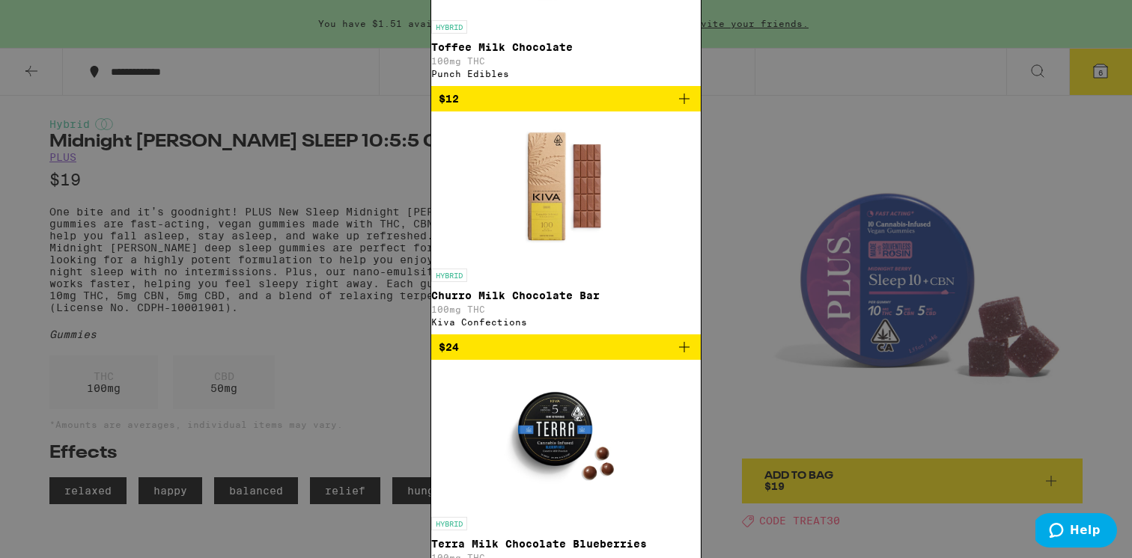
type input "sf milk choco"
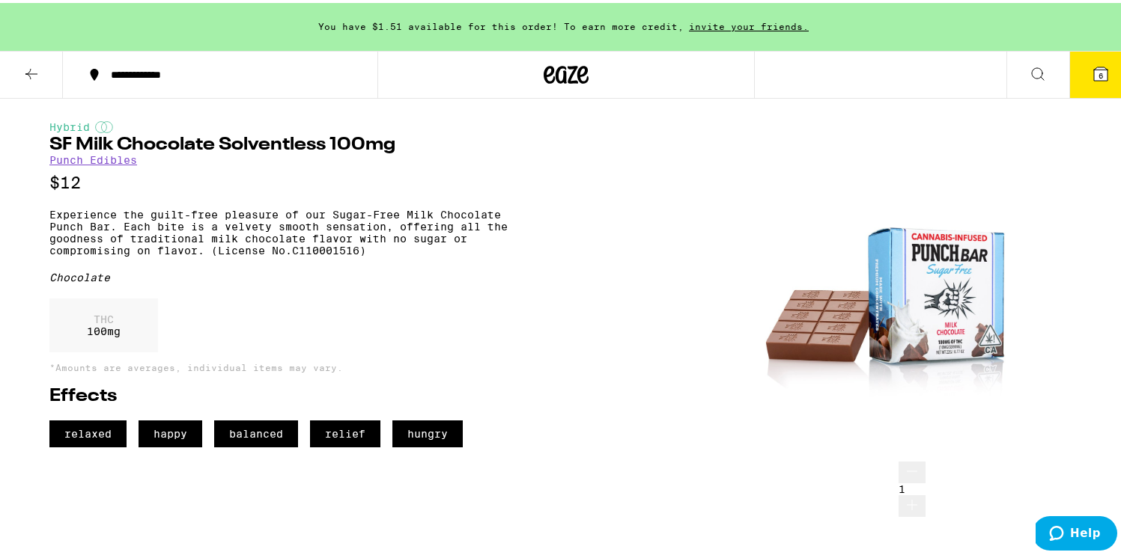
click at [881, 289] on img at bounding box center [912, 288] width 341 height 341
